Goal: Information Seeking & Learning: Learn about a topic

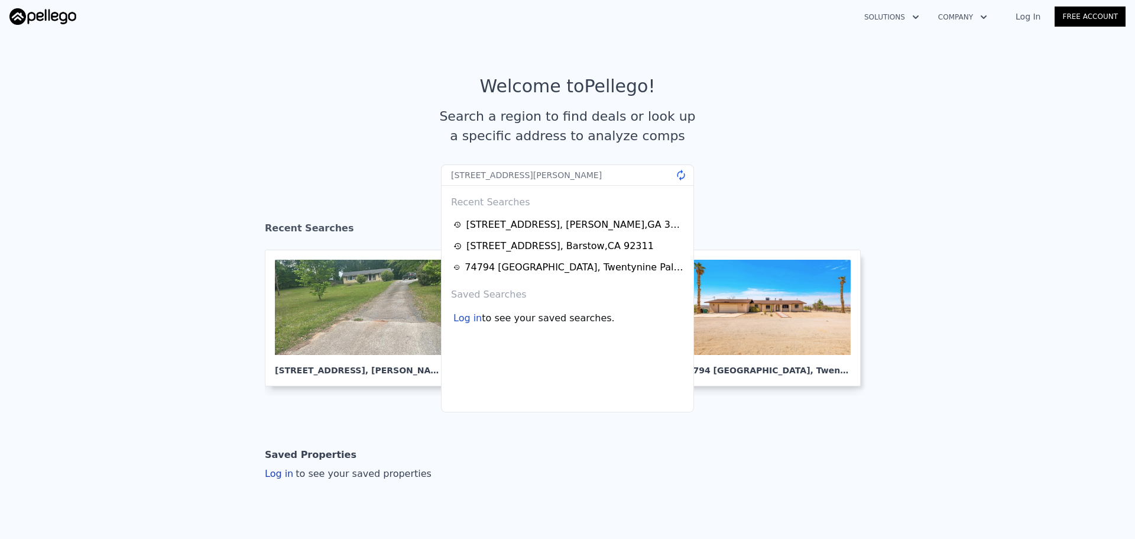
type input "805 Sandy Creek Dr NW, Atlanta, GA 30331"
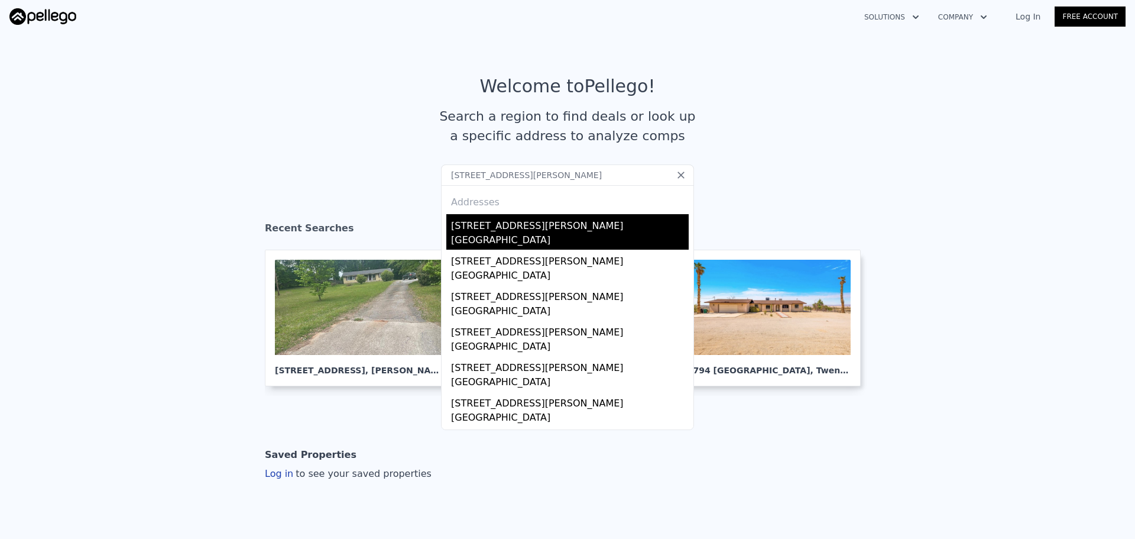
click at [582, 231] on div "805 Sandy Creek Dr NW" at bounding box center [570, 223] width 238 height 19
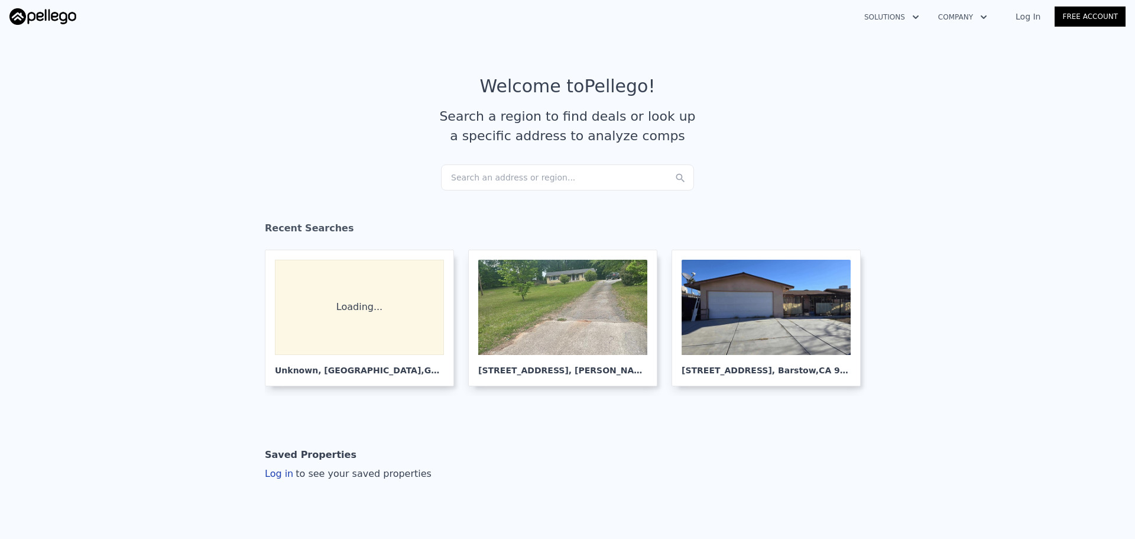
click at [513, 169] on div "Search an address or region..." at bounding box center [567, 177] width 253 height 26
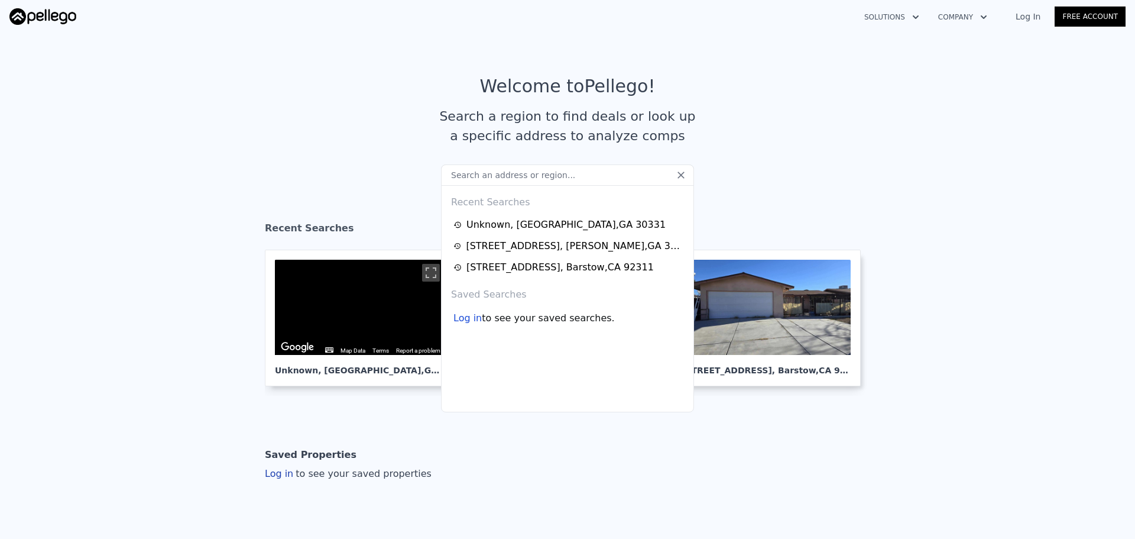
click at [513, 174] on input "text" at bounding box center [567, 174] width 253 height 21
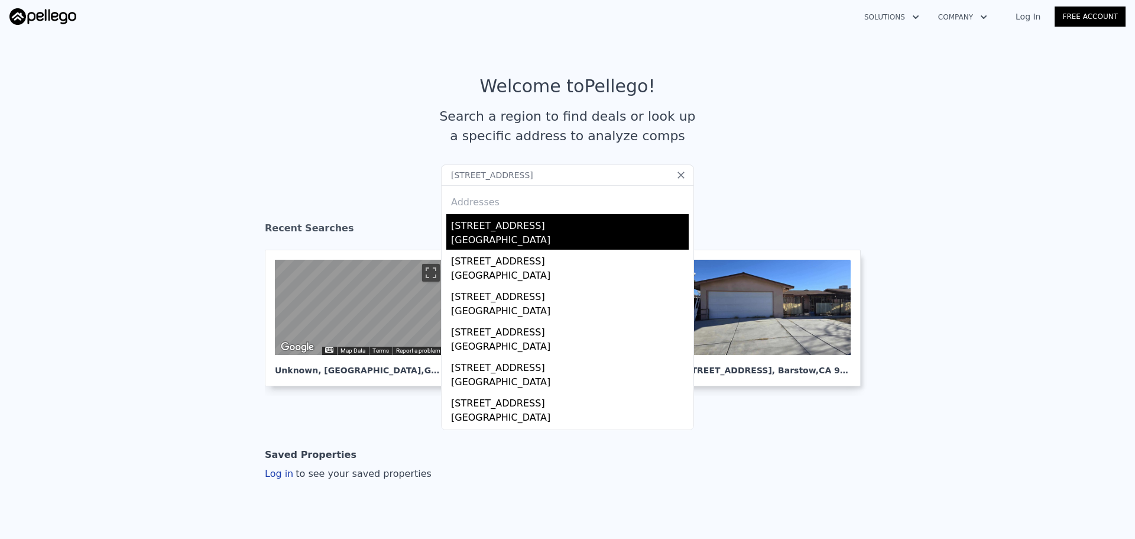
type input "[STREET_ADDRESS]"
click at [495, 228] on div "[STREET_ADDRESS]" at bounding box center [570, 223] width 238 height 19
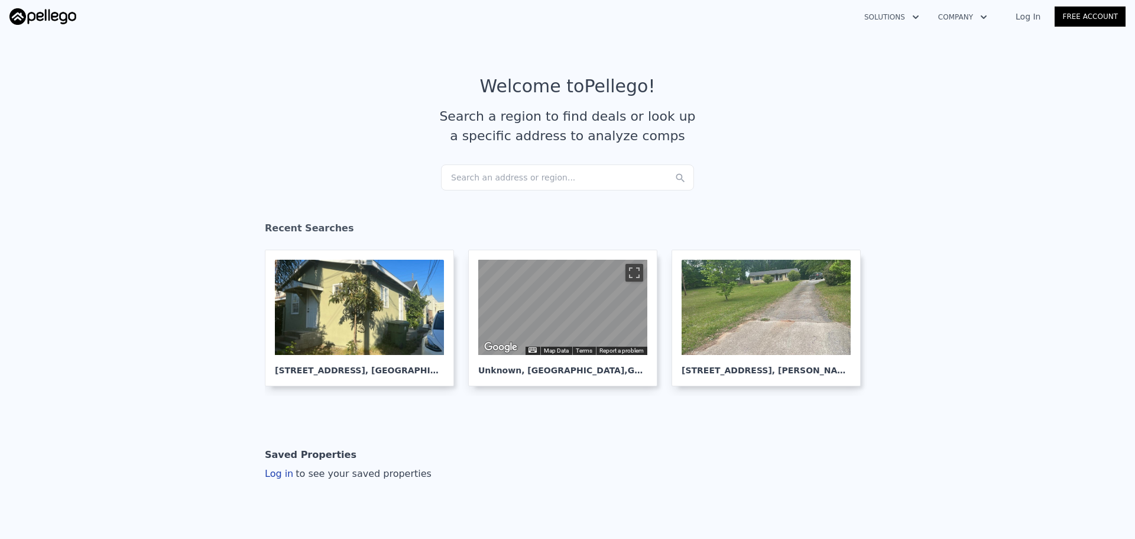
click at [541, 181] on div "Search an address or region..." at bounding box center [567, 177] width 253 height 26
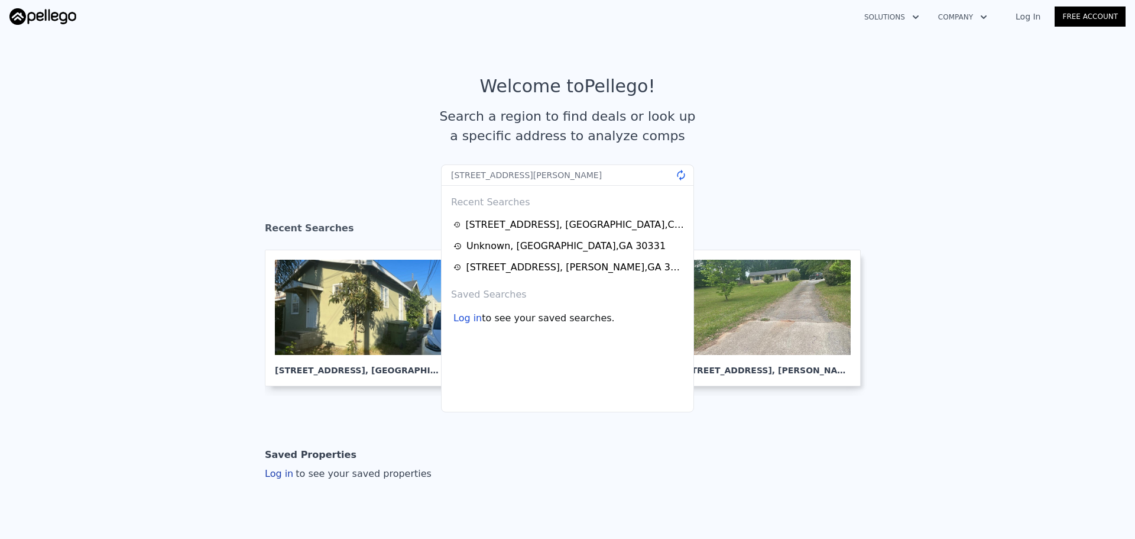
type input "[STREET_ADDRESS][PERSON_NAME]"
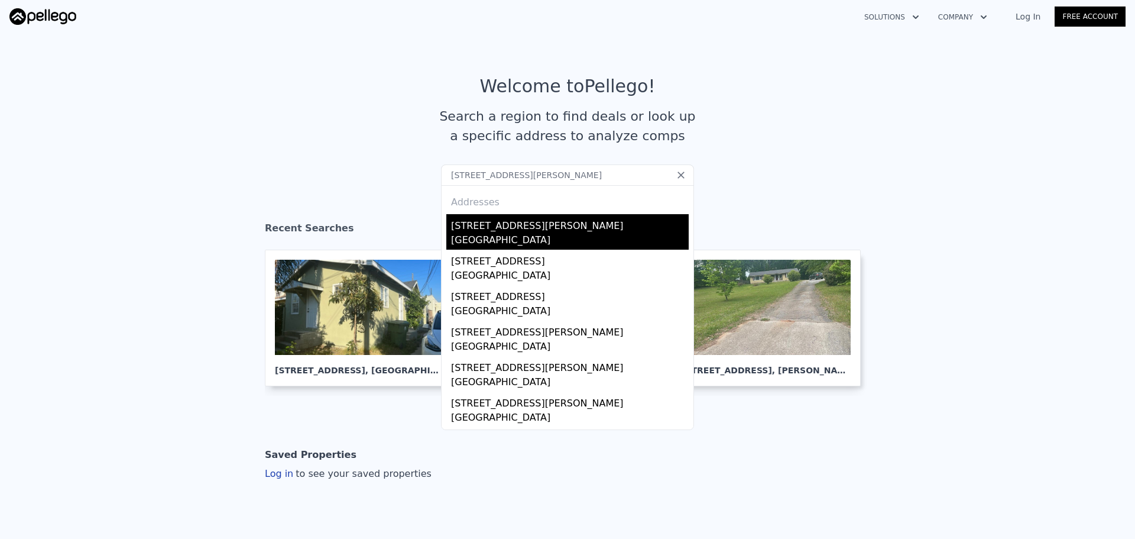
click at [514, 227] on div "[STREET_ADDRESS][PERSON_NAME]" at bounding box center [570, 223] width 238 height 19
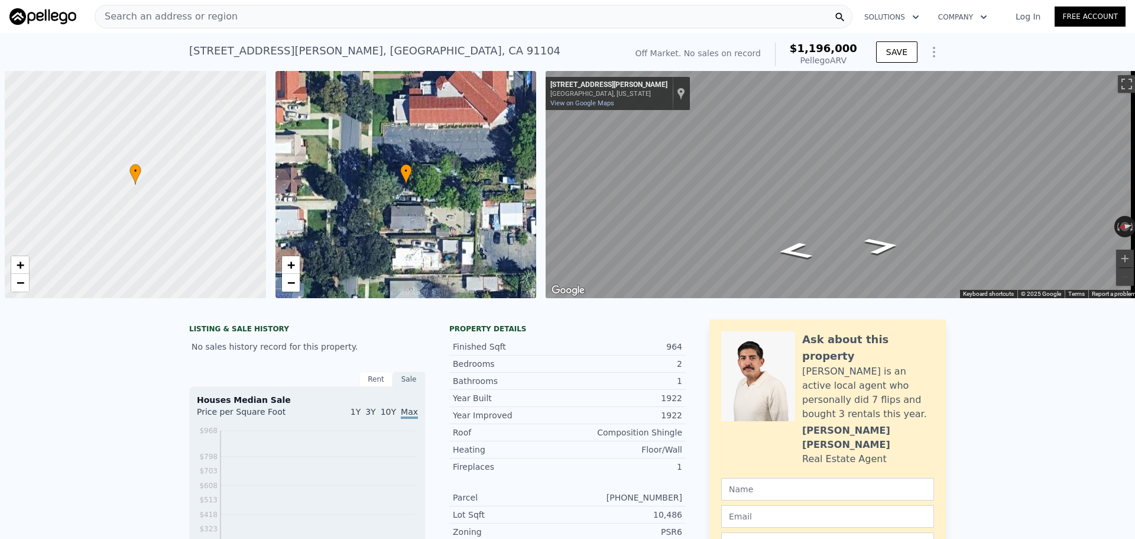
scroll to position [0, 5]
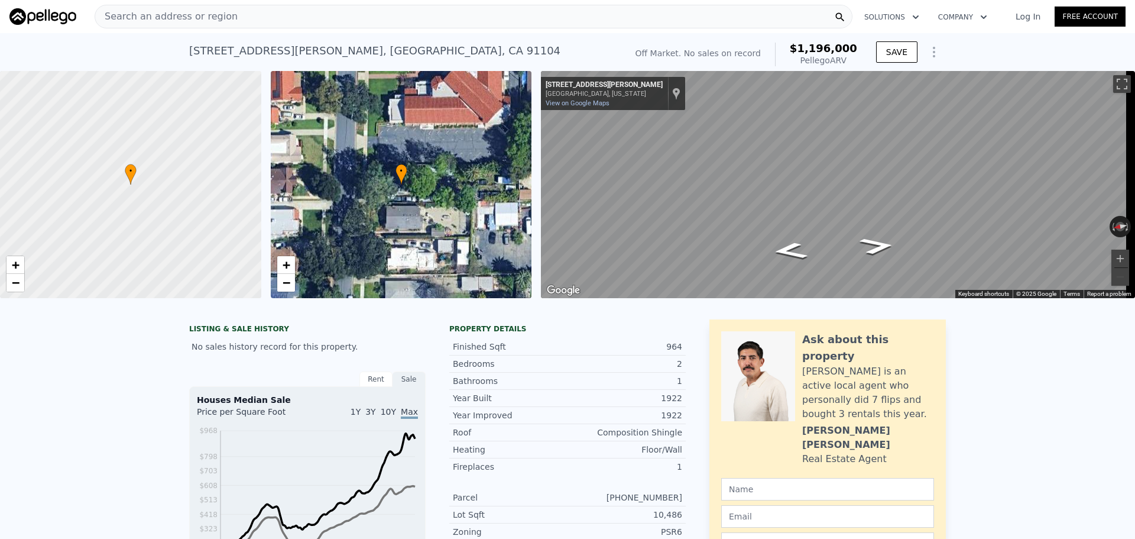
click at [327, 27] on div "Search an address or region" at bounding box center [474, 17] width 758 height 24
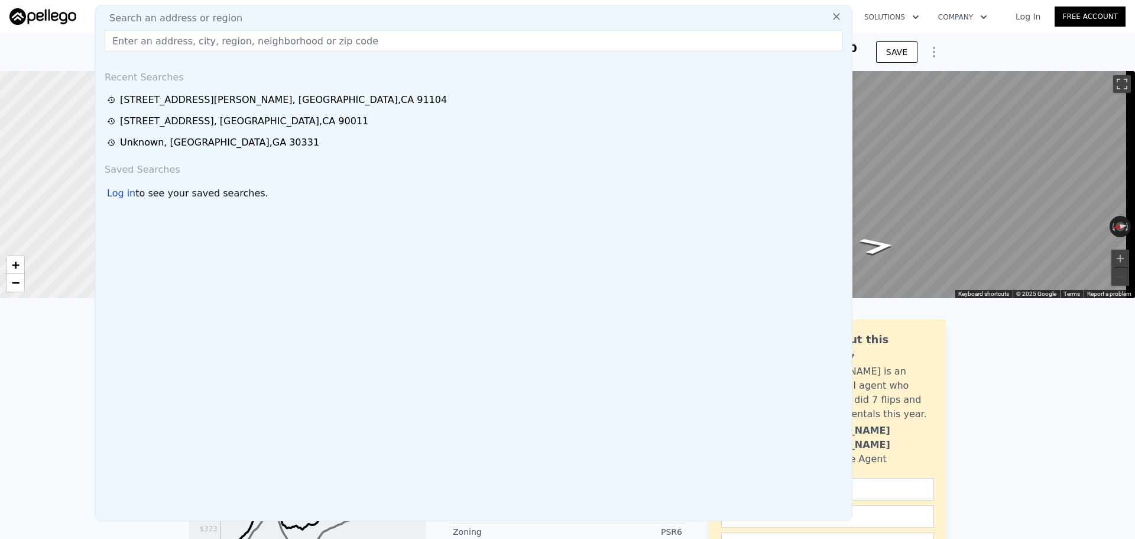
type input "[STREET_ADDRESS][PERSON_NAME]"
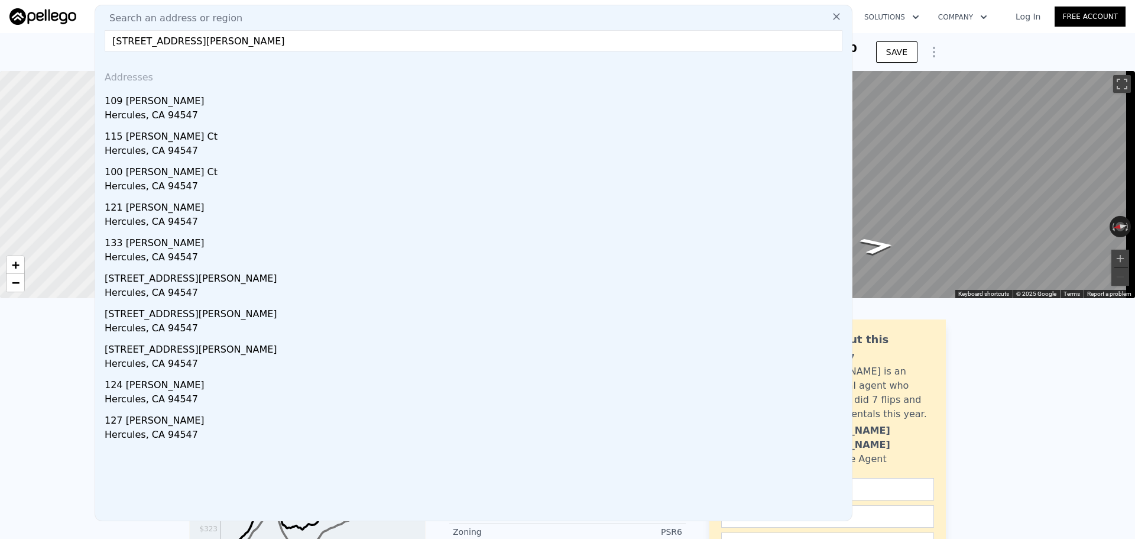
click at [229, 109] on div "Hercules, CA 94547" at bounding box center [476, 116] width 743 height 17
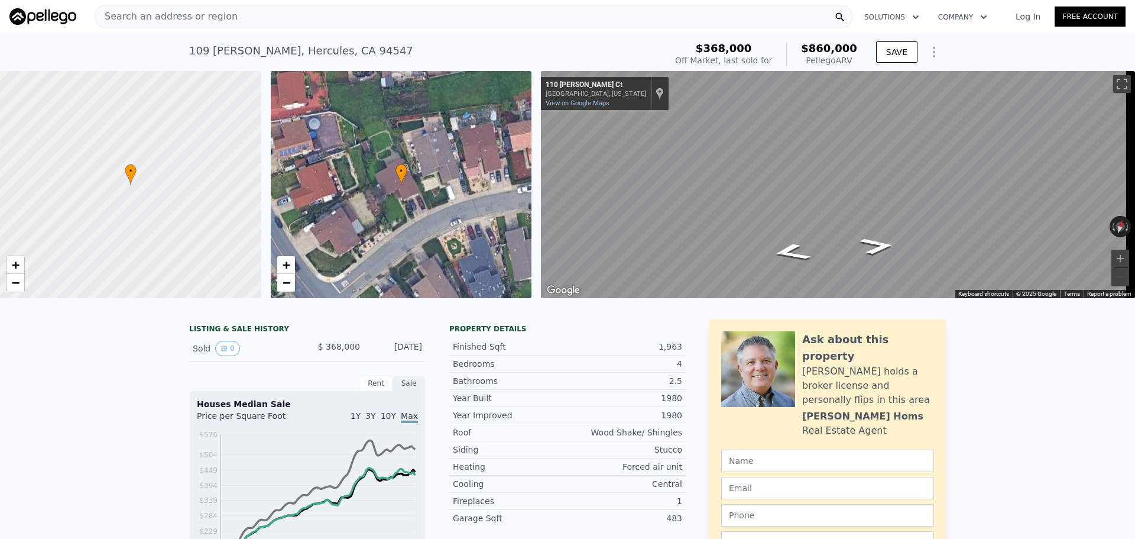
click at [388, 15] on div "Search an address or region" at bounding box center [474, 17] width 758 height 24
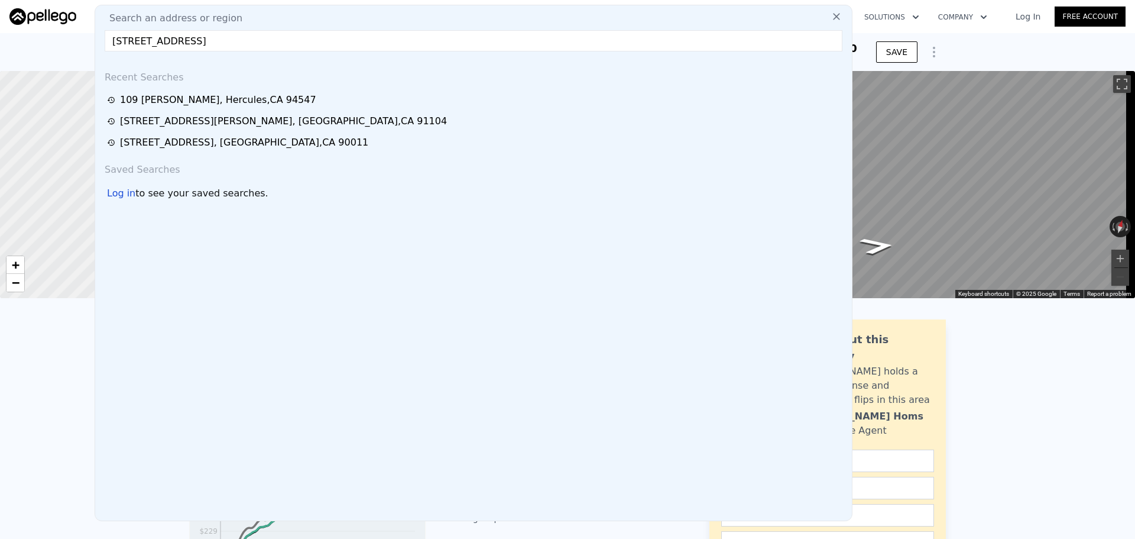
type input "[STREET_ADDRESS]"
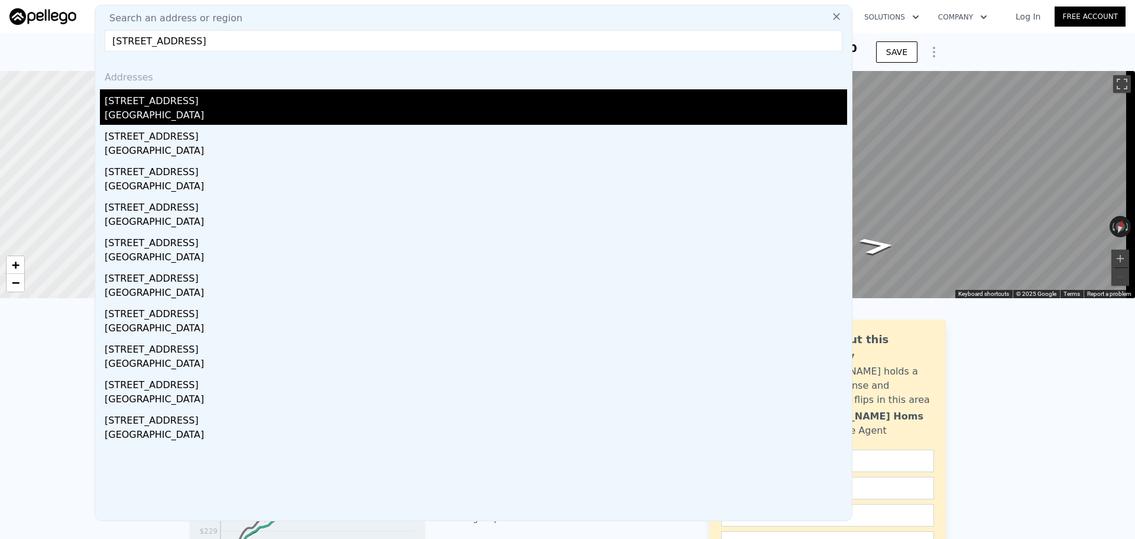
click at [313, 101] on div "[STREET_ADDRESS]" at bounding box center [476, 98] width 743 height 19
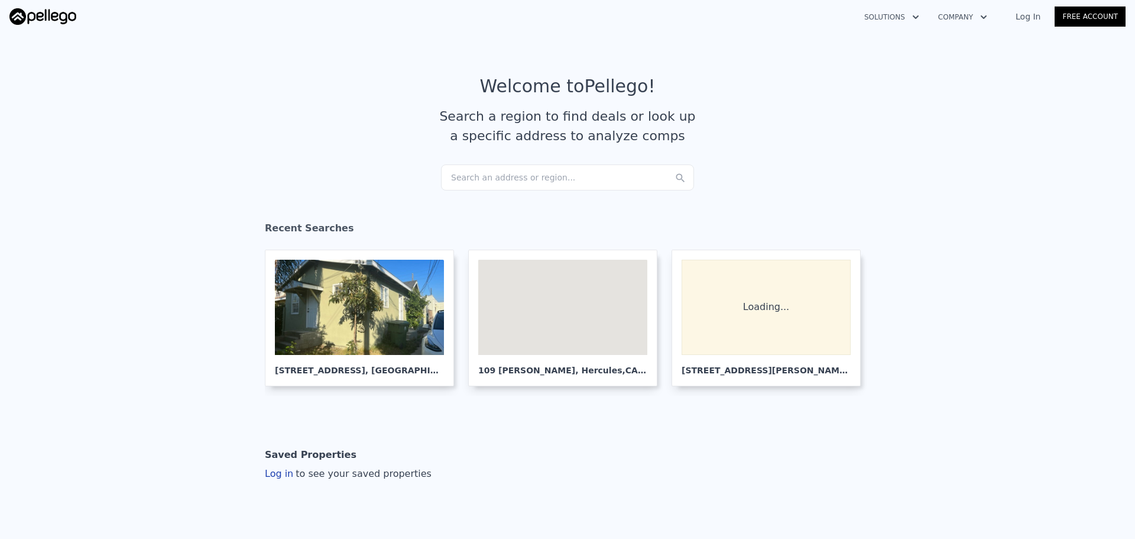
click at [563, 186] on div "Search an address or region..." at bounding box center [567, 177] width 253 height 26
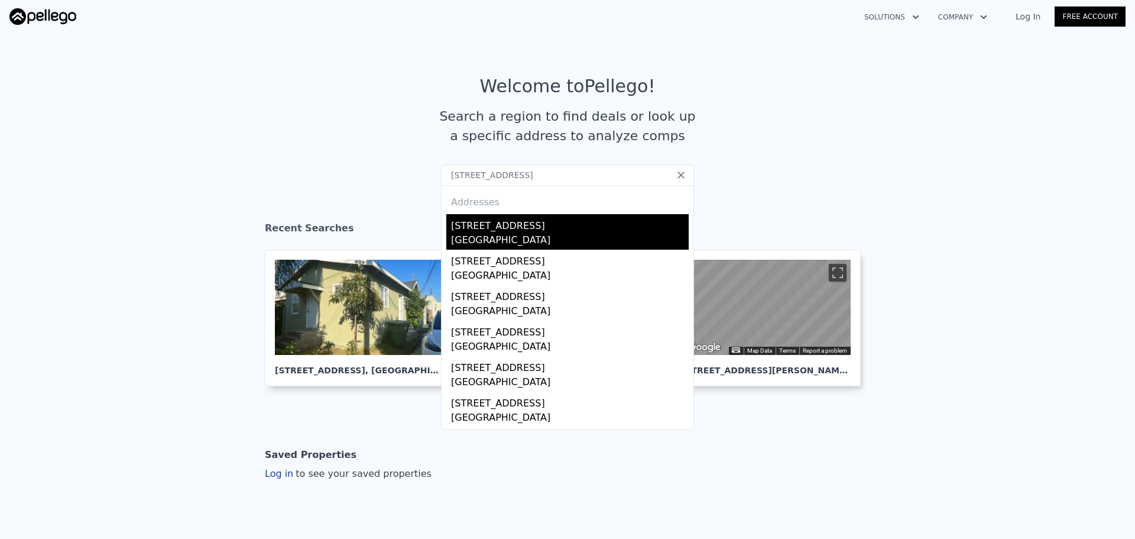
type input "507 Burnt Hickory Rd SE, Cartersville, GA 30120"
click at [490, 239] on div "Bartow County, GA 30120" at bounding box center [570, 241] width 238 height 17
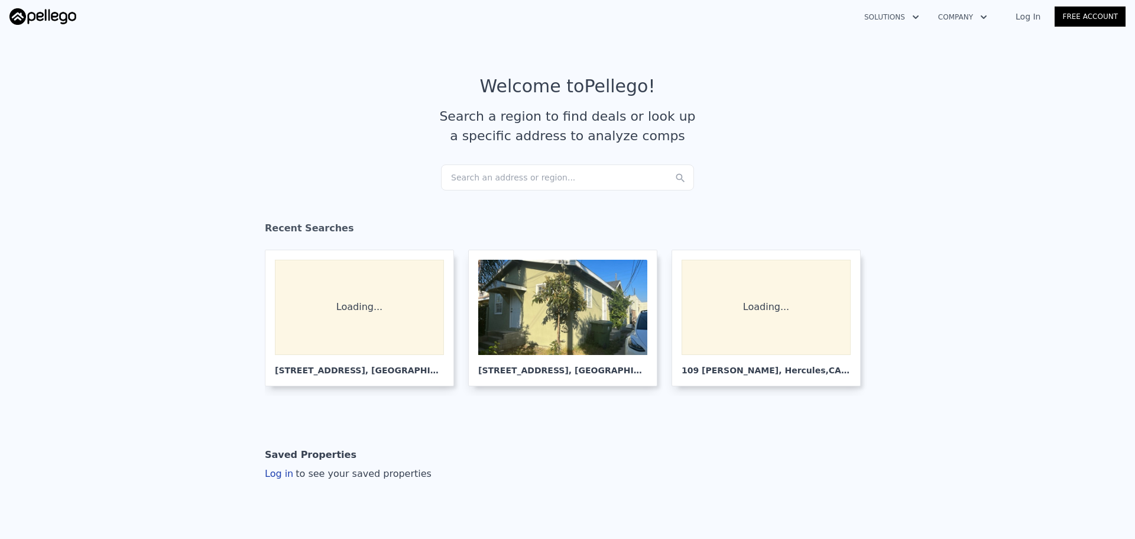
click at [526, 180] on div "Search an address or region..." at bounding box center [567, 177] width 253 height 26
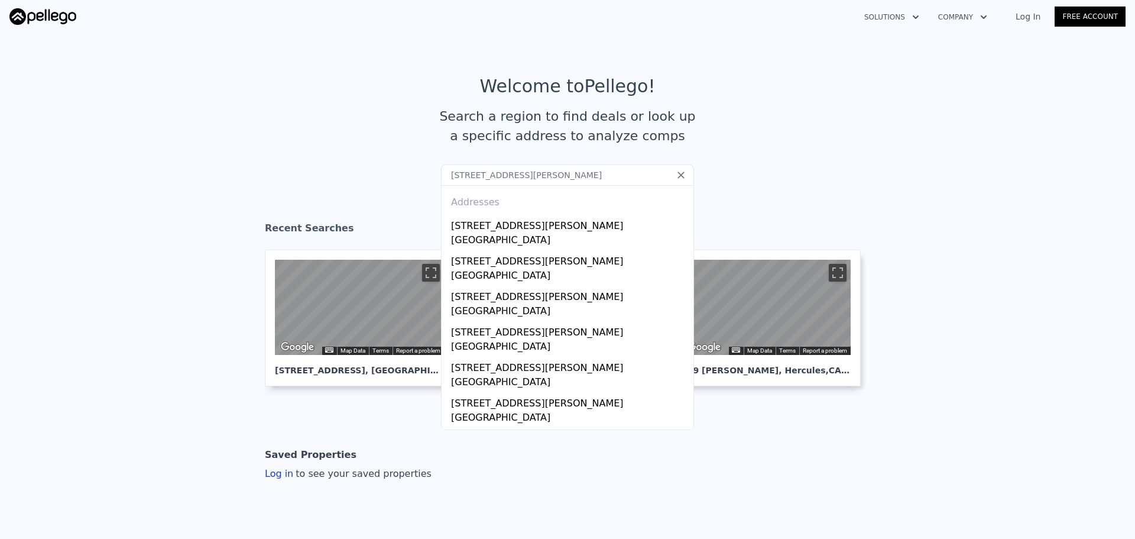
type input "80 Mims Ave, Bay Point, CA 94565"
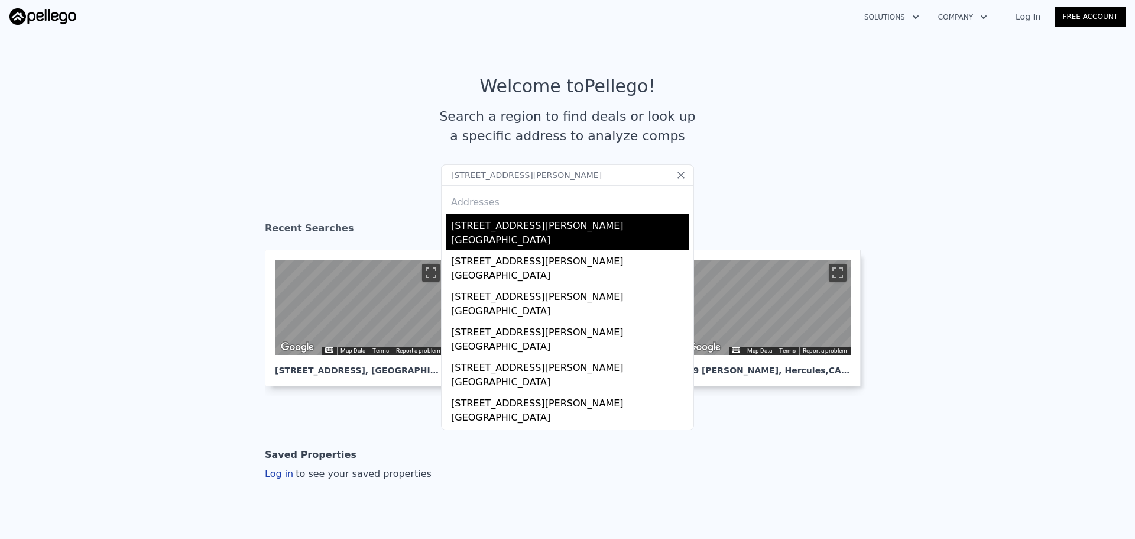
click at [508, 230] on div "[STREET_ADDRESS][PERSON_NAME]" at bounding box center [570, 223] width 238 height 19
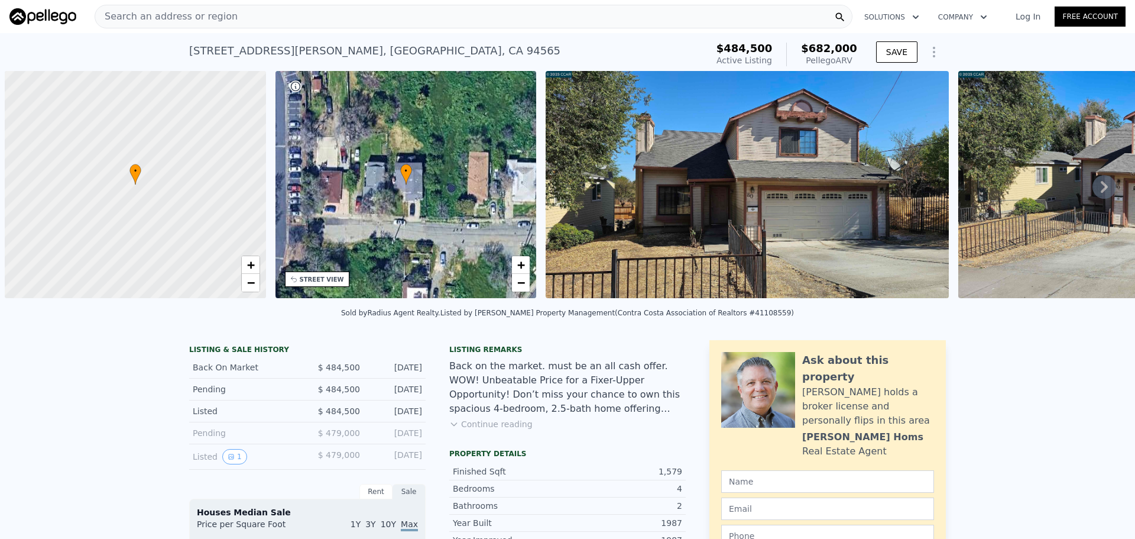
scroll to position [0, 5]
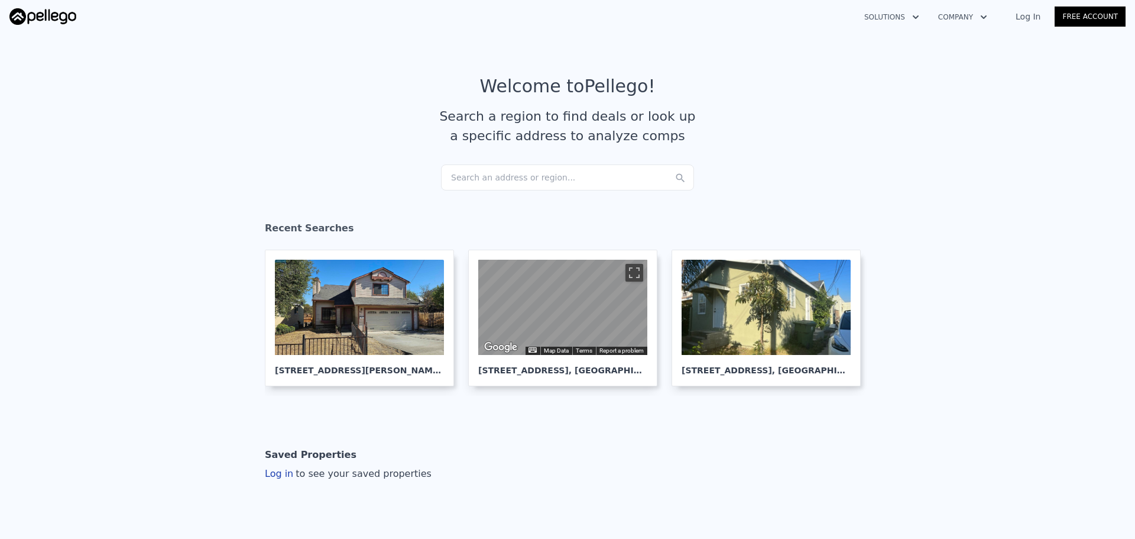
click at [560, 179] on div "Search an address or region..." at bounding box center [567, 177] width 253 height 26
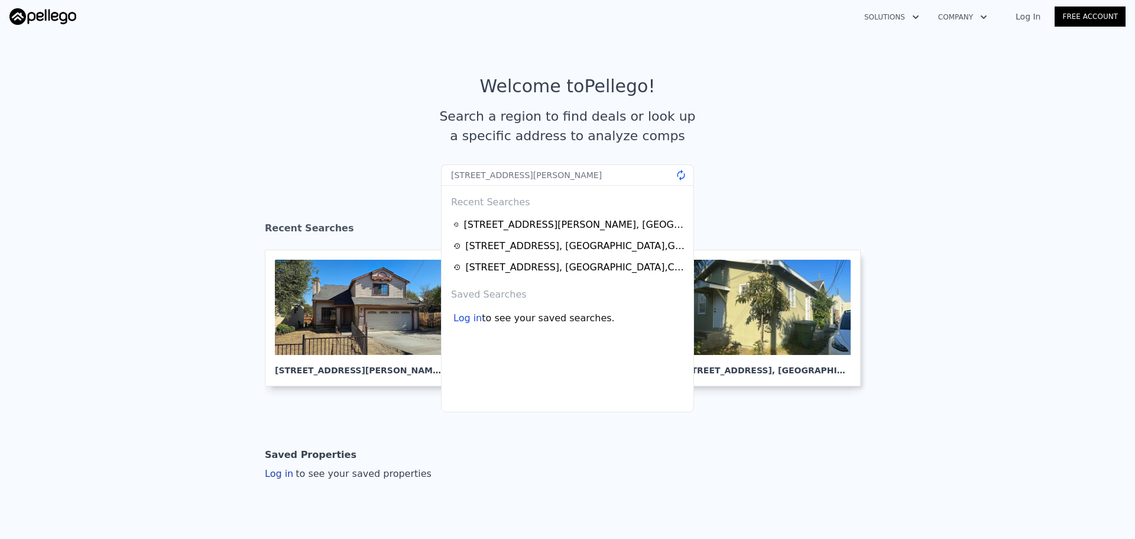
type input "2980 Wanda Cir, Atlanta, GA"
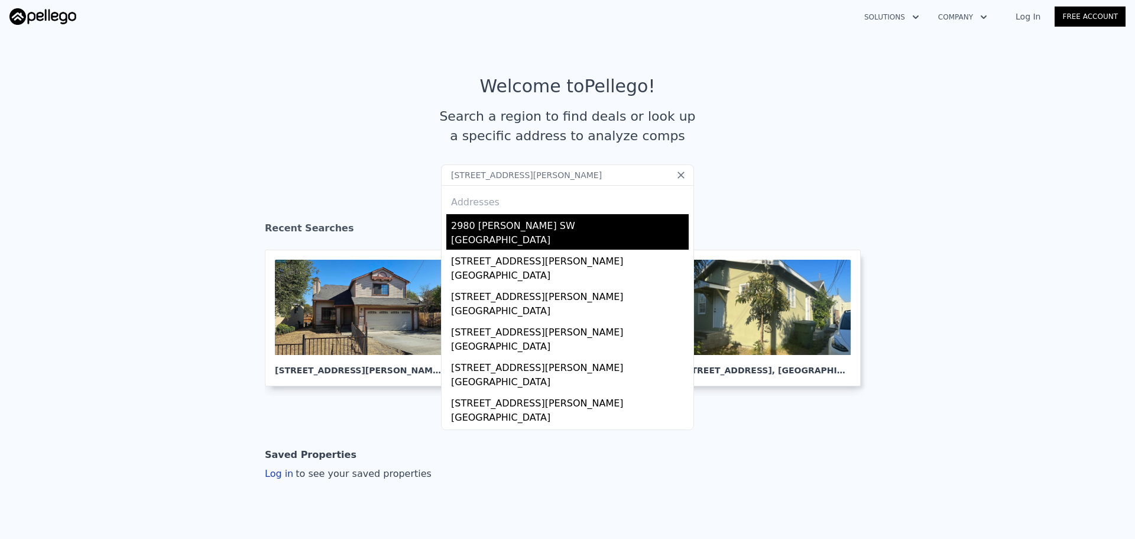
click at [513, 229] on div "2980 [PERSON_NAME] SW" at bounding box center [570, 223] width 238 height 19
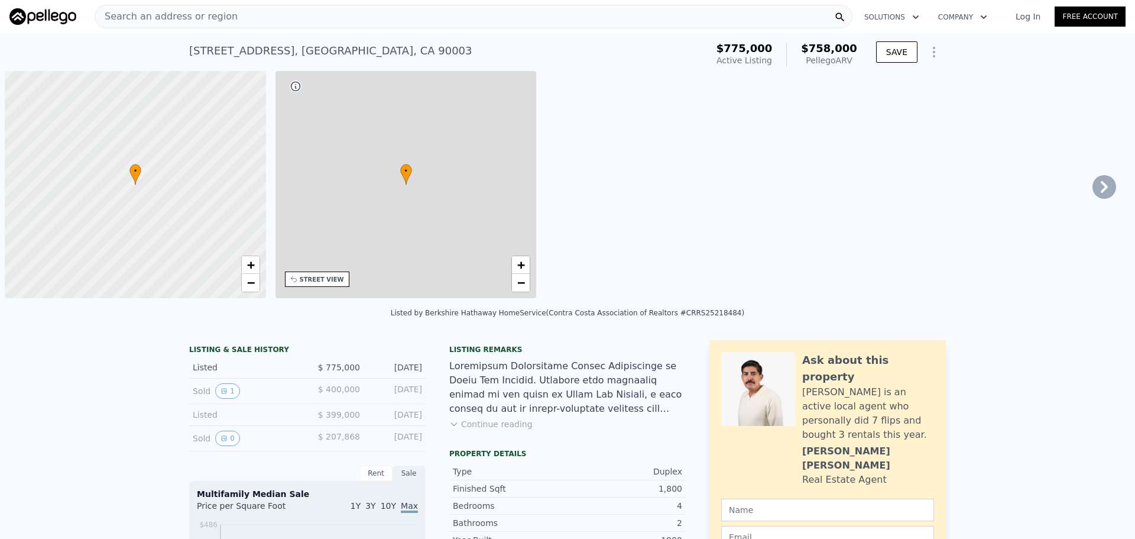
scroll to position [0, 5]
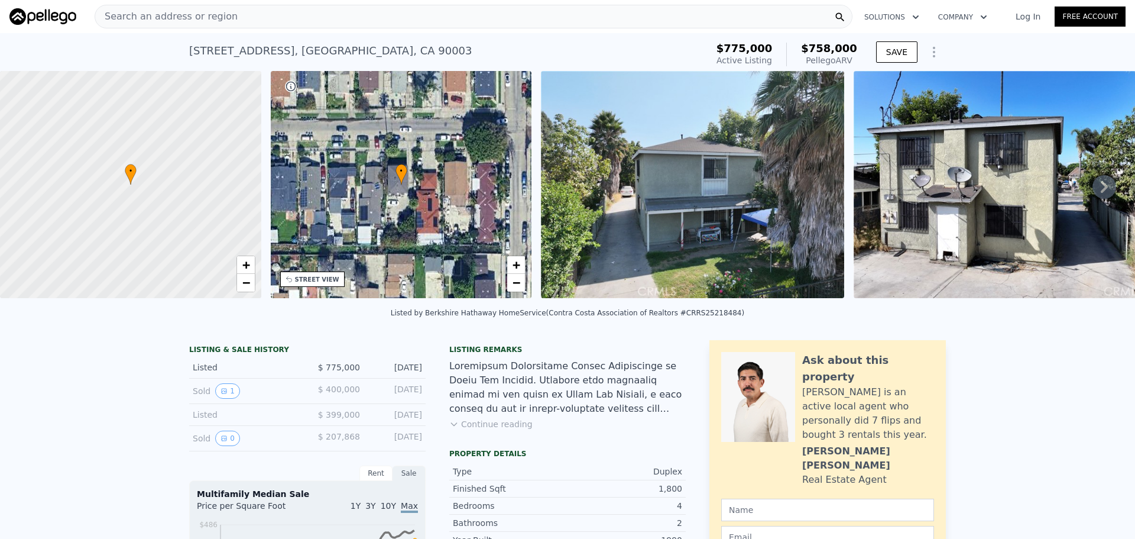
click at [334, 13] on div "Search an address or region" at bounding box center [474, 17] width 758 height 24
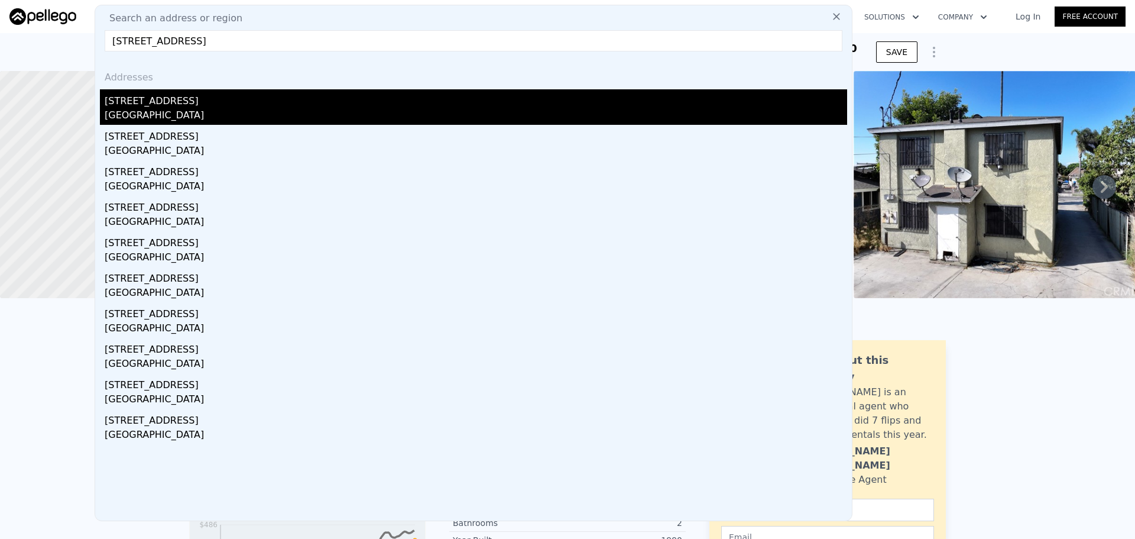
type input "29302 Melia Way, Santa Clarita"
click at [250, 100] on div "29302 Melia Way" at bounding box center [476, 98] width 743 height 19
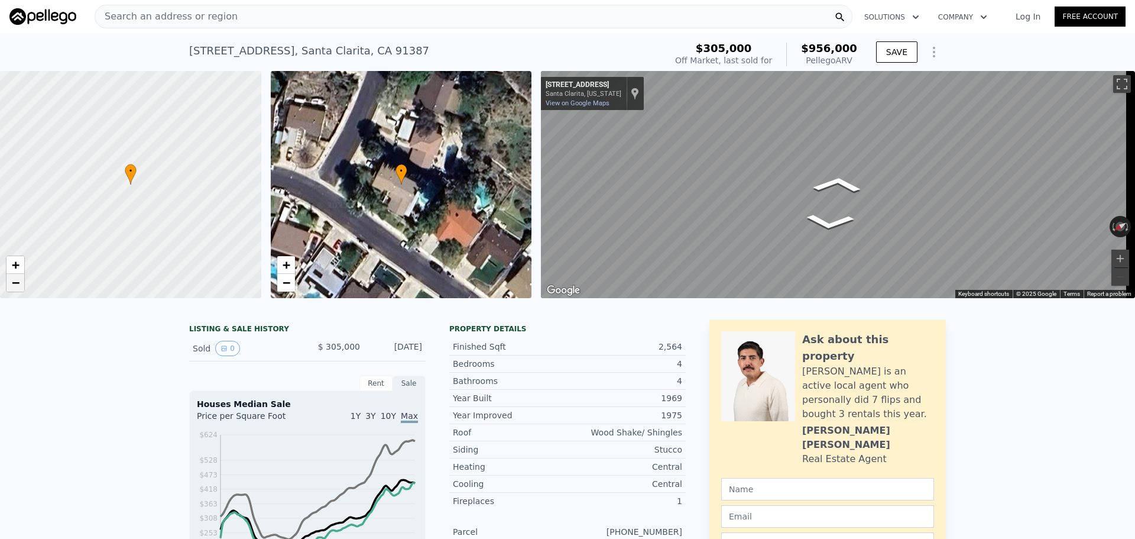
click at [12, 280] on span "−" at bounding box center [16, 282] width 8 height 15
drag, startPoint x: 119, startPoint y: 203, endPoint x: 185, endPoint y: 167, distance: 74.4
click at [189, 180] on div at bounding box center [130, 184] width 313 height 273
